Goal: Information Seeking & Learning: Learn about a topic

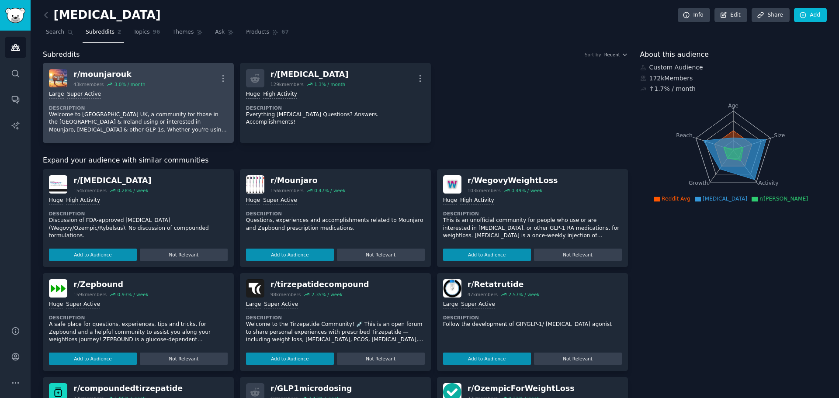
click at [147, 84] on div "r/ [PERSON_NAME] 43k members 3.0 % / month More" at bounding box center [138, 78] width 179 height 18
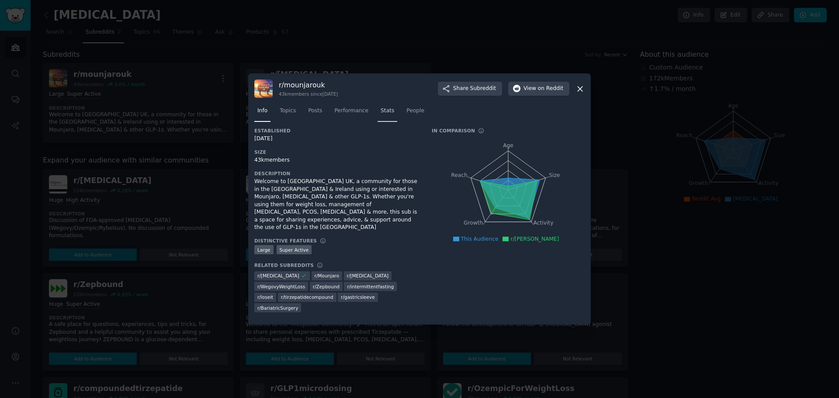
click at [383, 115] on span "Stats" at bounding box center [388, 111] width 14 height 8
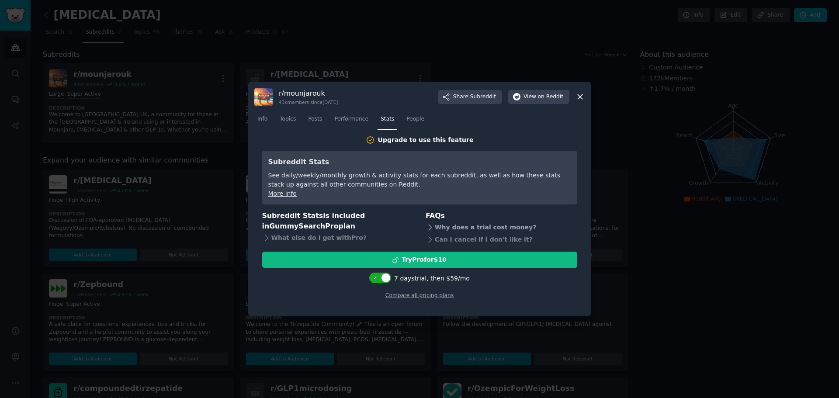
click at [432, 225] on icon at bounding box center [430, 227] width 9 height 9
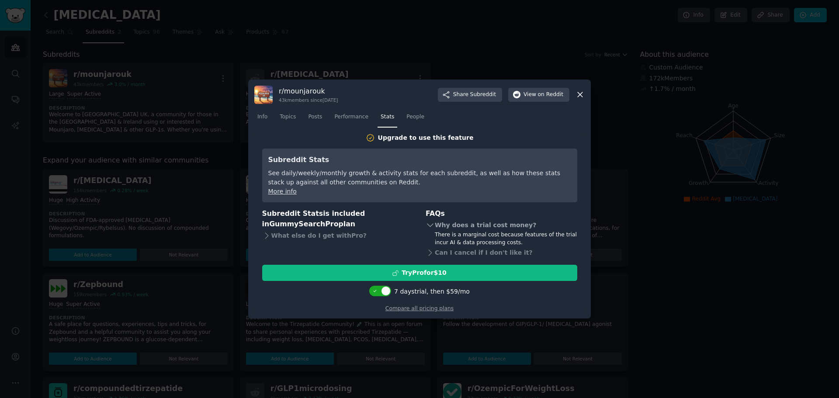
click at [429, 224] on icon at bounding box center [430, 225] width 9 height 9
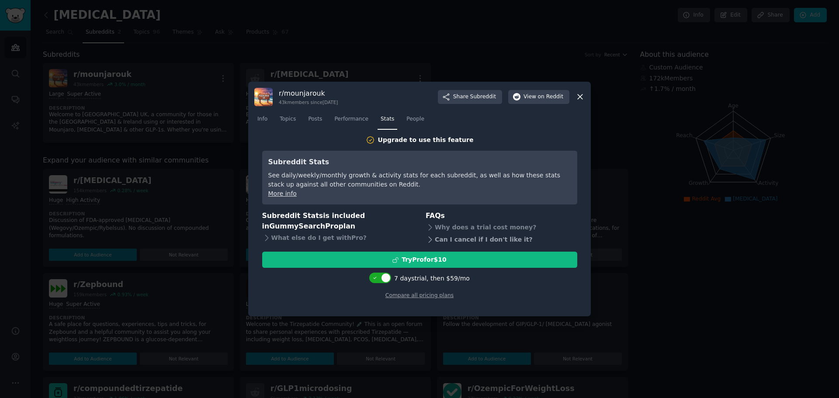
click at [427, 240] on icon at bounding box center [430, 239] width 9 height 9
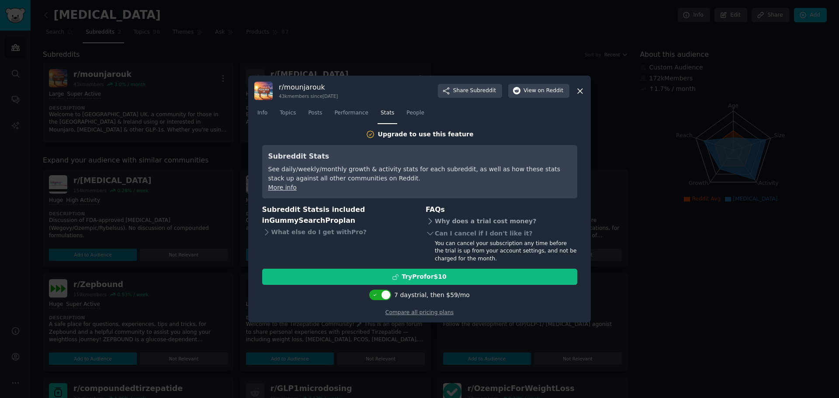
click at [437, 225] on div "Why does a trial cost money?" at bounding box center [502, 221] width 152 height 12
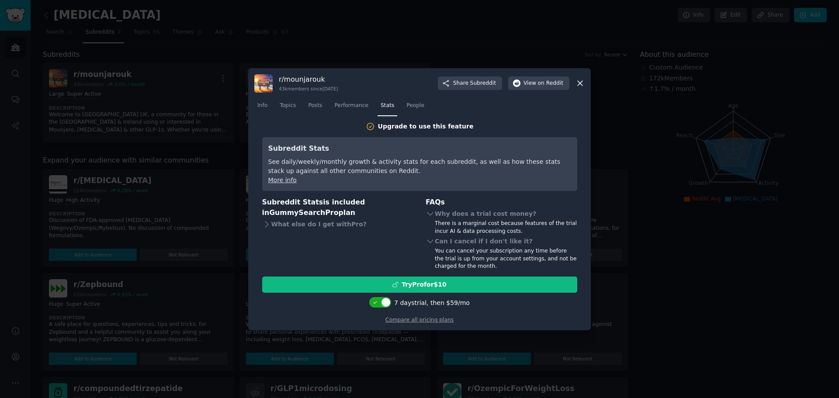
click at [441, 232] on div "There is a marginal cost because features of the trial incur AI & data processi…" at bounding box center [506, 227] width 142 height 15
click at [447, 214] on div "Why does a trial cost money?" at bounding box center [502, 214] width 152 height 12
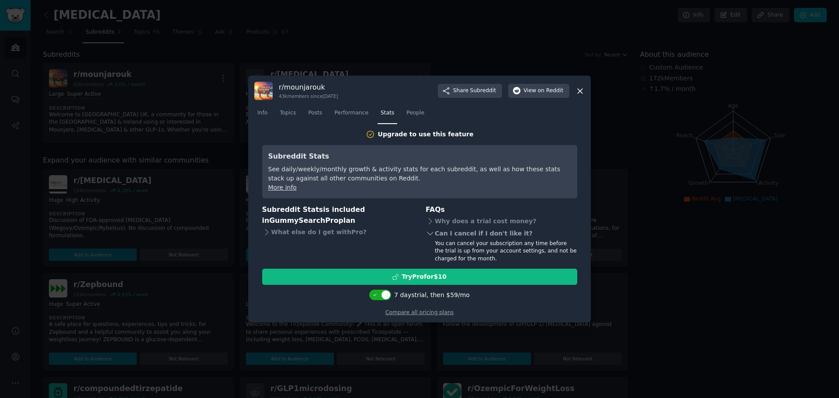
click at [456, 232] on div "Can I cancel if I don't like it?" at bounding box center [502, 234] width 152 height 12
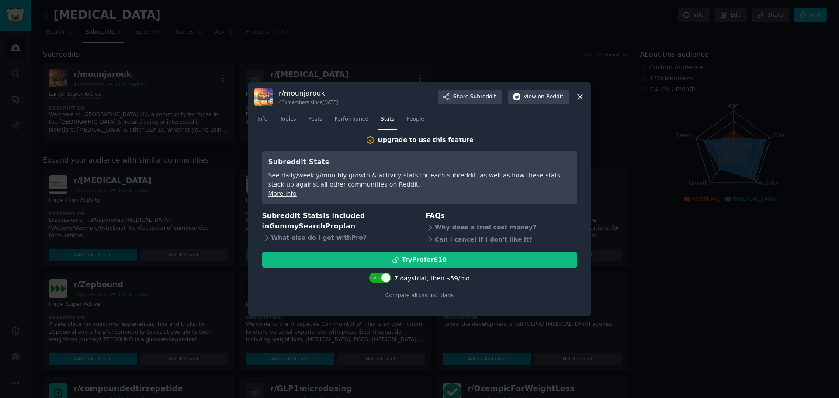
click at [174, 85] on div at bounding box center [419, 199] width 839 height 398
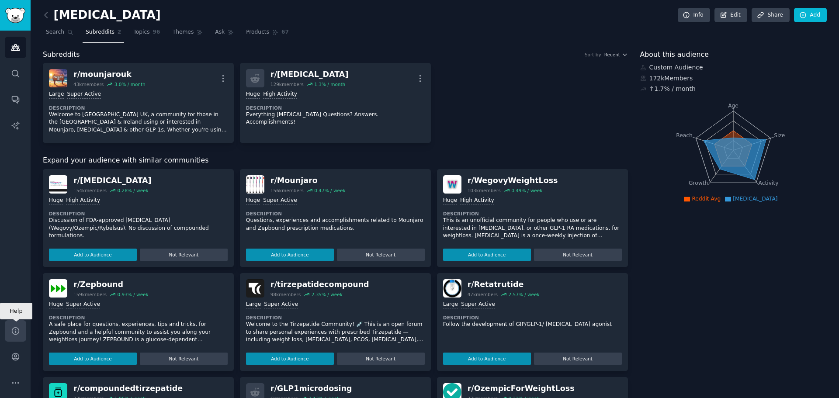
click at [19, 333] on icon "Sidebar" at bounding box center [15, 330] width 9 height 9
